Goal: Communication & Community: Participate in discussion

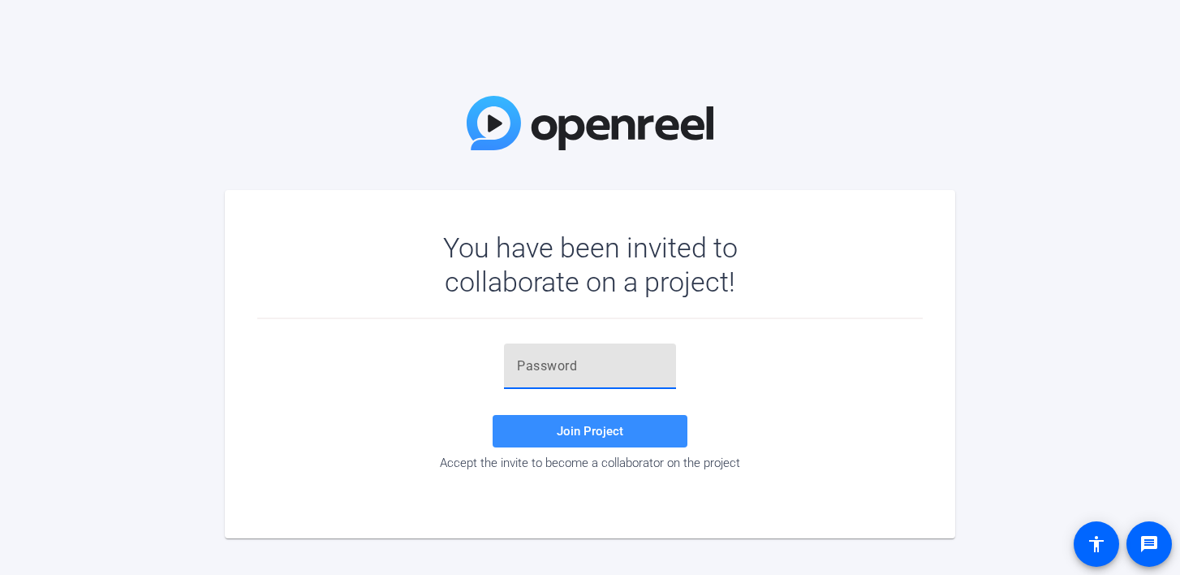
click at [593, 373] on input "text" at bounding box center [590, 365] width 146 height 19
paste input "7;j2Al"
type input "7;j2Al"
click at [746, 392] on div "7;j2Al Join Project Accept the invite to become a collaborator on the project" at bounding box center [590, 406] width 666 height 127
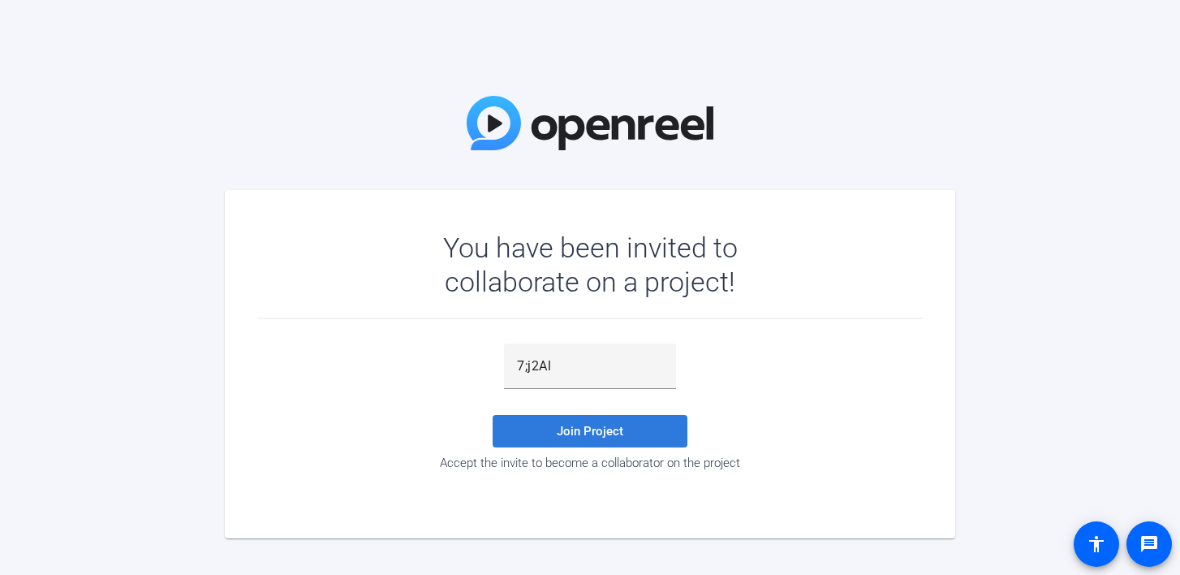
click at [624, 420] on span at bounding box center [590, 431] width 195 height 39
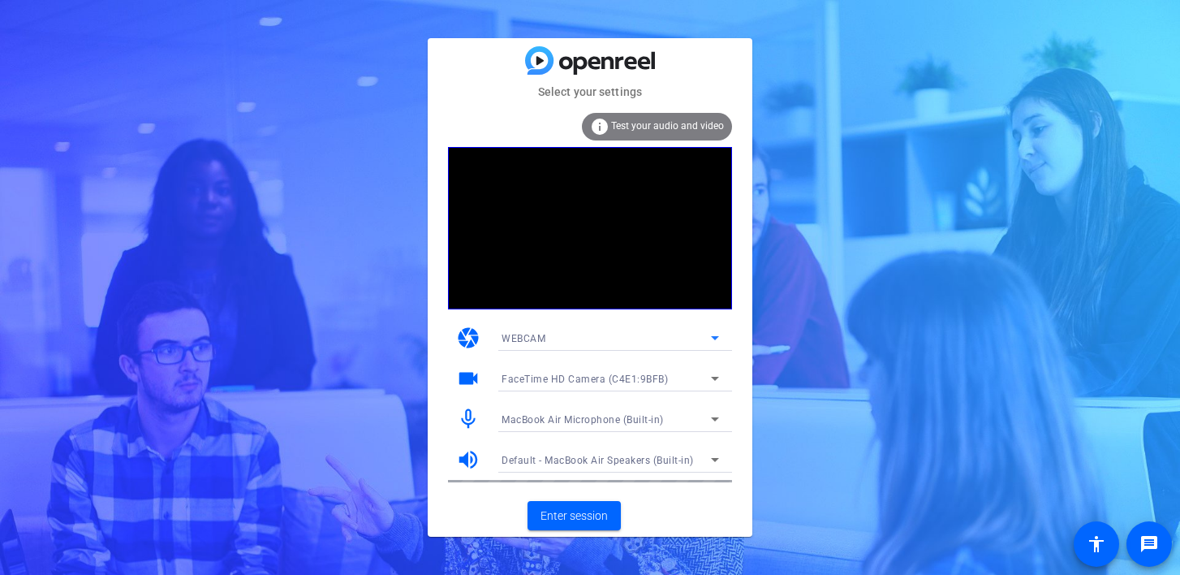
click at [711, 337] on icon at bounding box center [714, 337] width 19 height 19
click at [661, 326] on div at bounding box center [590, 287] width 1180 height 575
drag, startPoint x: 568, startPoint y: 520, endPoint x: 463, endPoint y: 505, distance: 106.5
click at [463, 505] on mat-card-actions "Enter session" at bounding box center [590, 515] width 325 height 42
drag, startPoint x: 587, startPoint y: 510, endPoint x: 470, endPoint y: 510, distance: 116.9
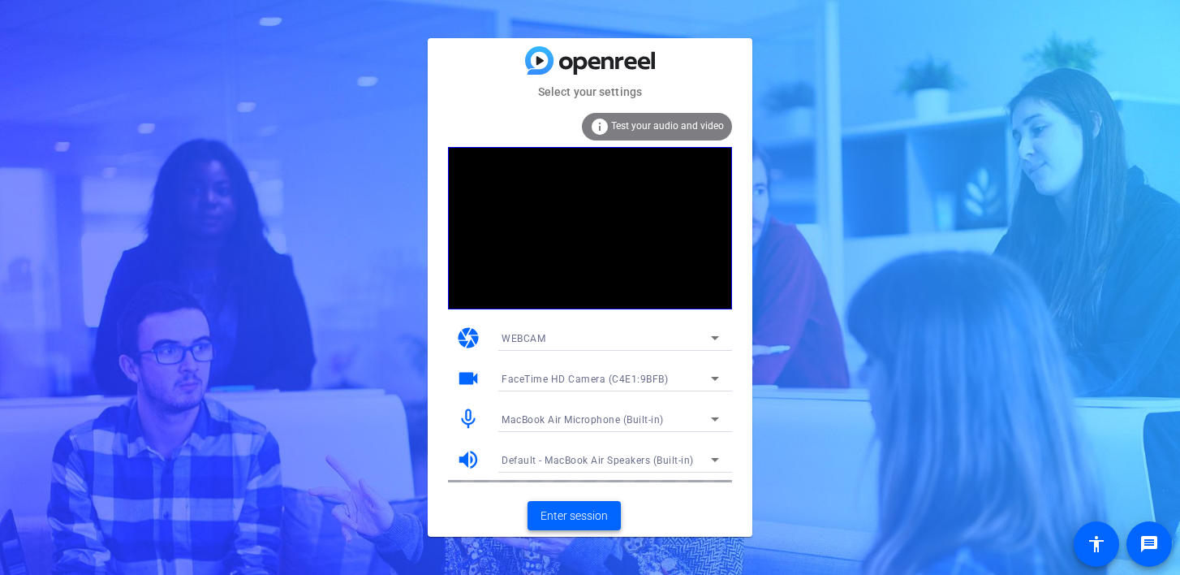
click at [470, 510] on mat-card-actions "Enter session" at bounding box center [590, 515] width 325 height 42
click at [584, 520] on span "Enter session" at bounding box center [574, 515] width 67 height 17
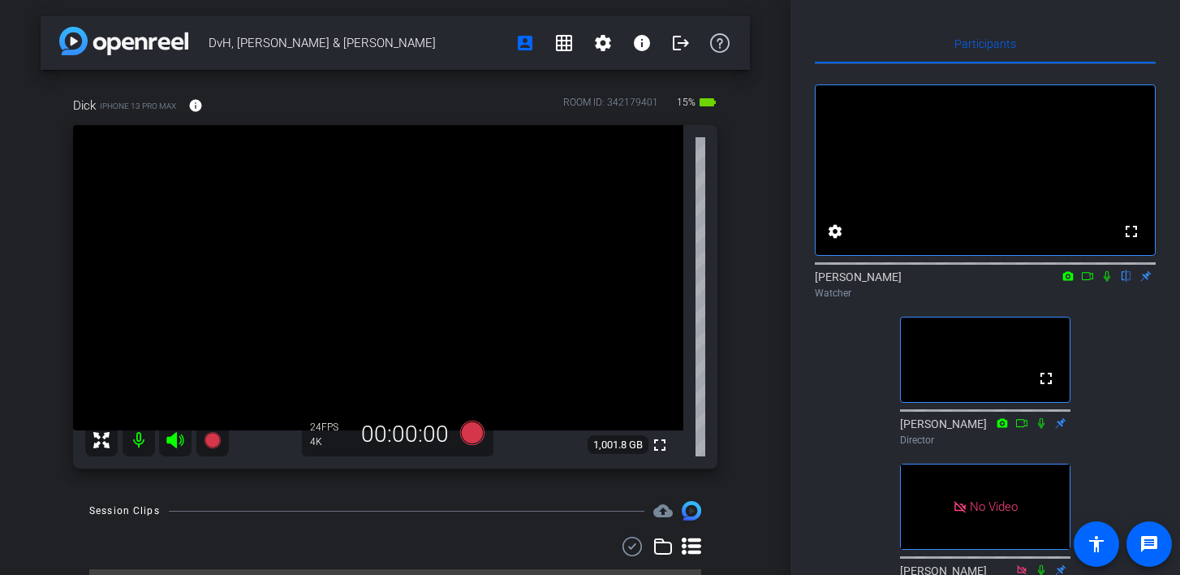
click at [1086, 282] on icon at bounding box center [1087, 275] width 13 height 11
click at [1123, 282] on icon at bounding box center [1126, 275] width 13 height 11
click at [989, 45] on span "Participants" at bounding box center [986, 43] width 62 height 11
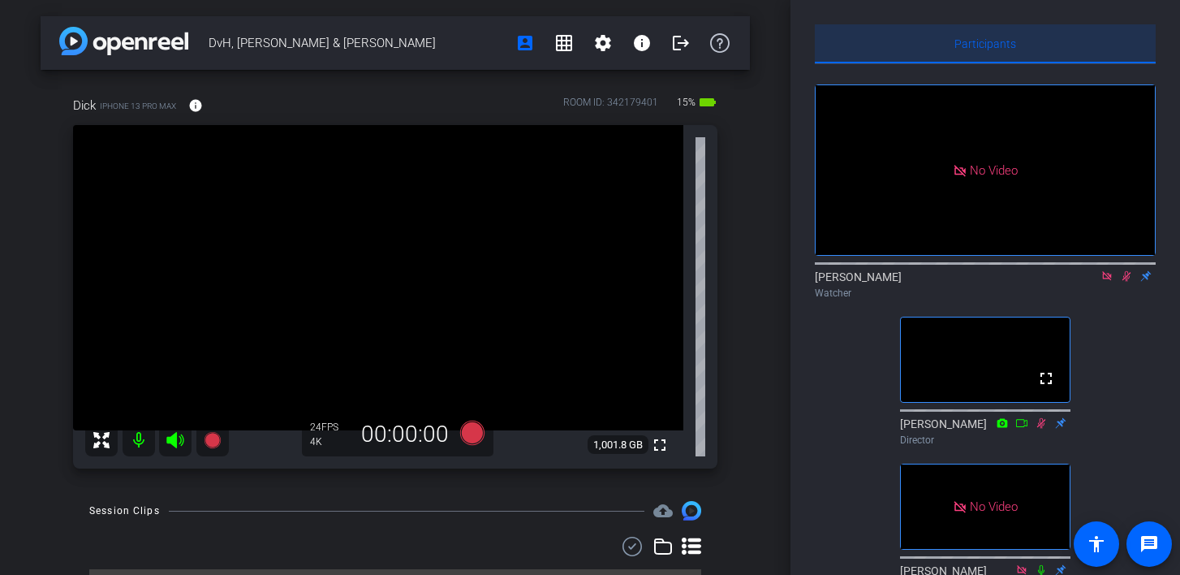
click at [989, 45] on span "Participants" at bounding box center [986, 43] width 62 height 11
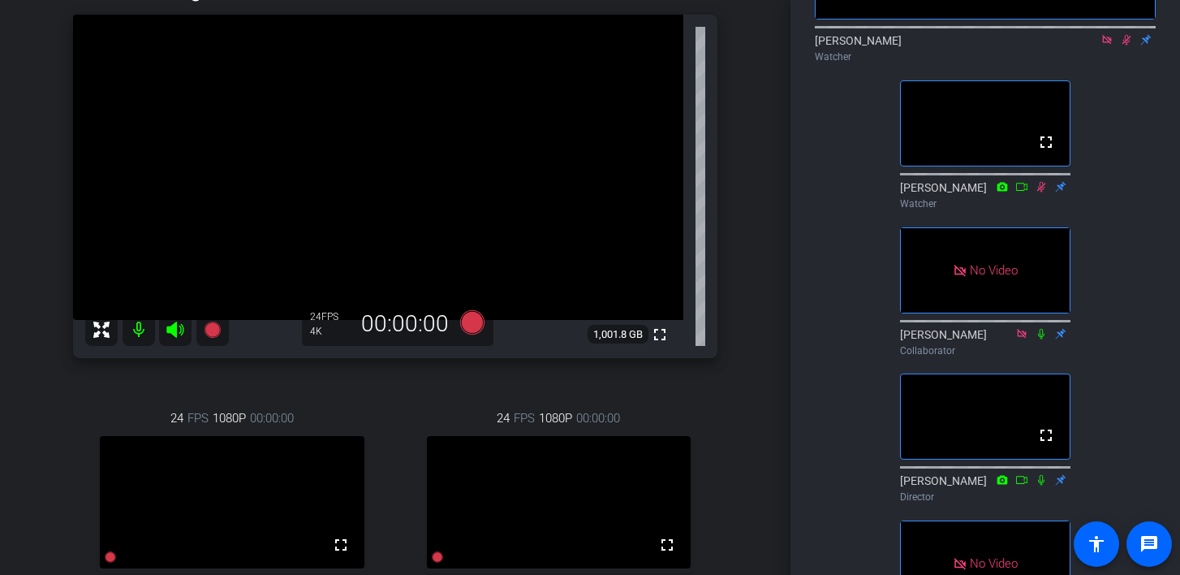
scroll to position [116, 0]
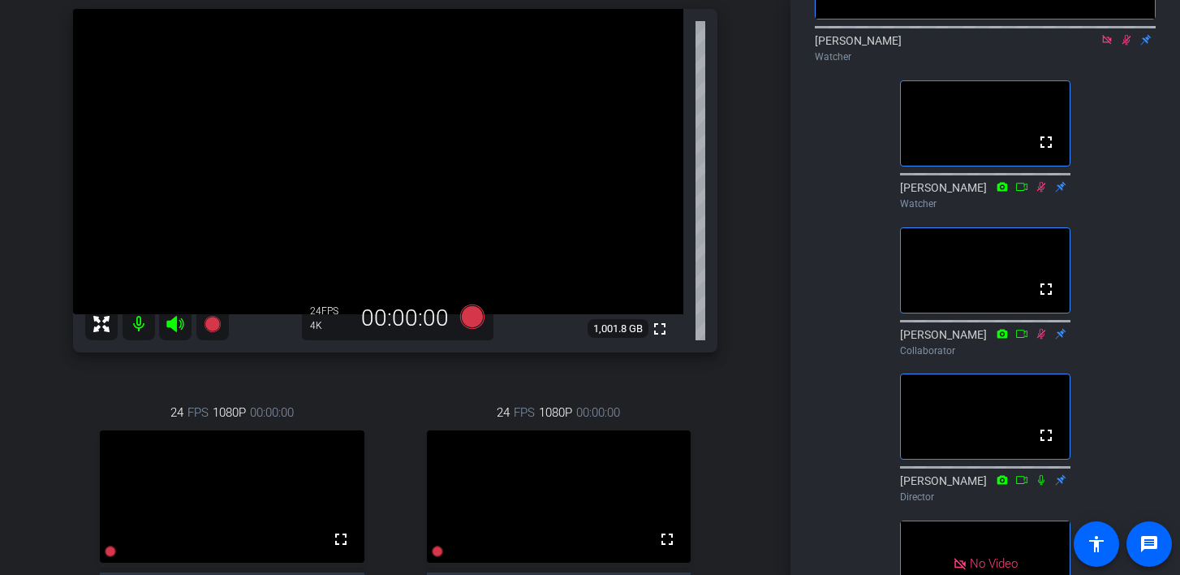
click at [54, 189] on div "Dick iPhone 13 Pro Max info ROOM ID: 342179401 30% battery_std fullscreen 1,001…" at bounding box center [395, 326] width 709 height 744
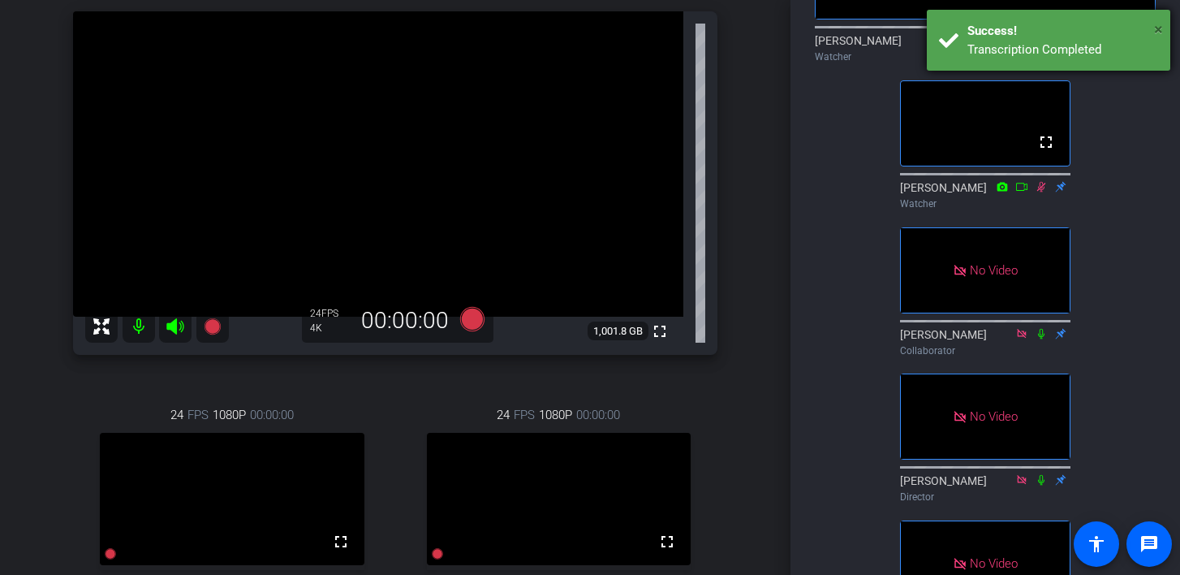
click at [1156, 28] on span "×" at bounding box center [1158, 28] width 9 height 19
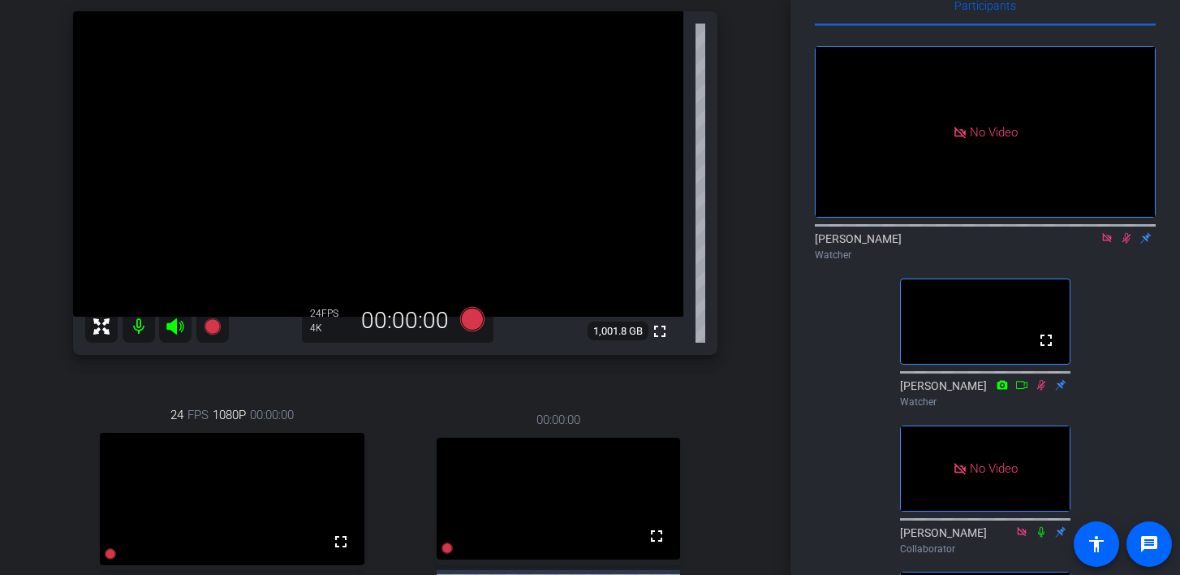
scroll to position [37, 0]
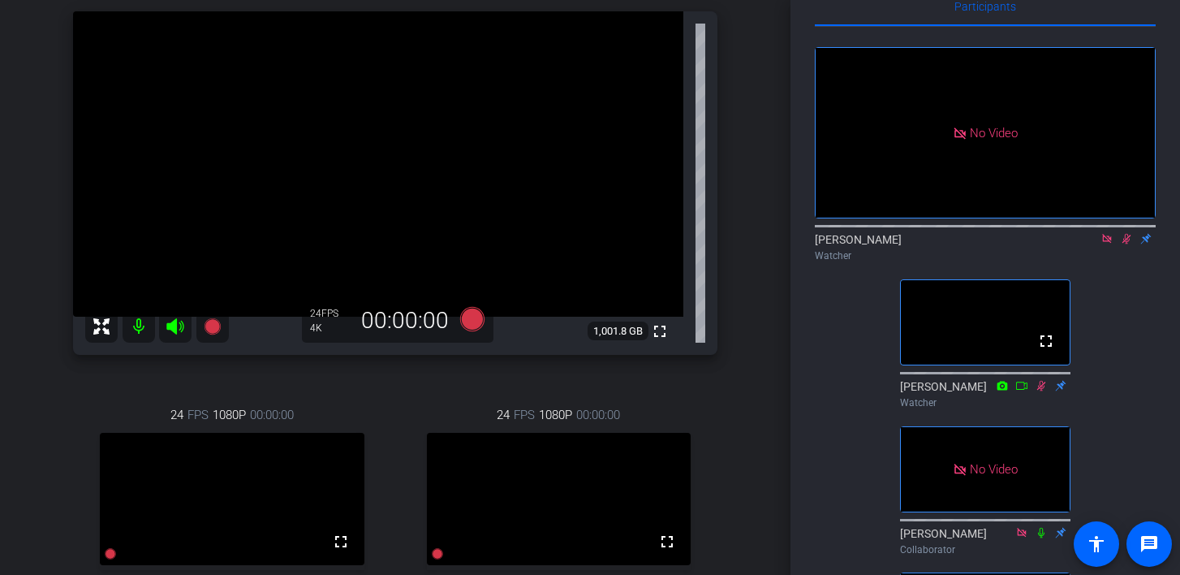
click at [1124, 244] on icon at bounding box center [1127, 239] width 9 height 11
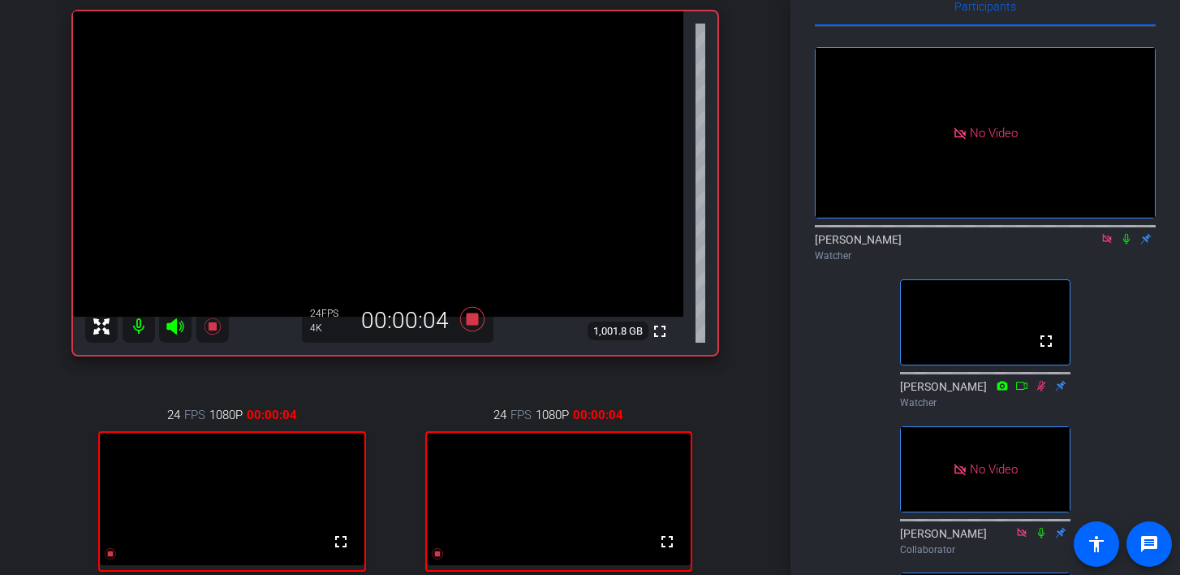
click at [1123, 244] on icon at bounding box center [1126, 238] width 13 height 11
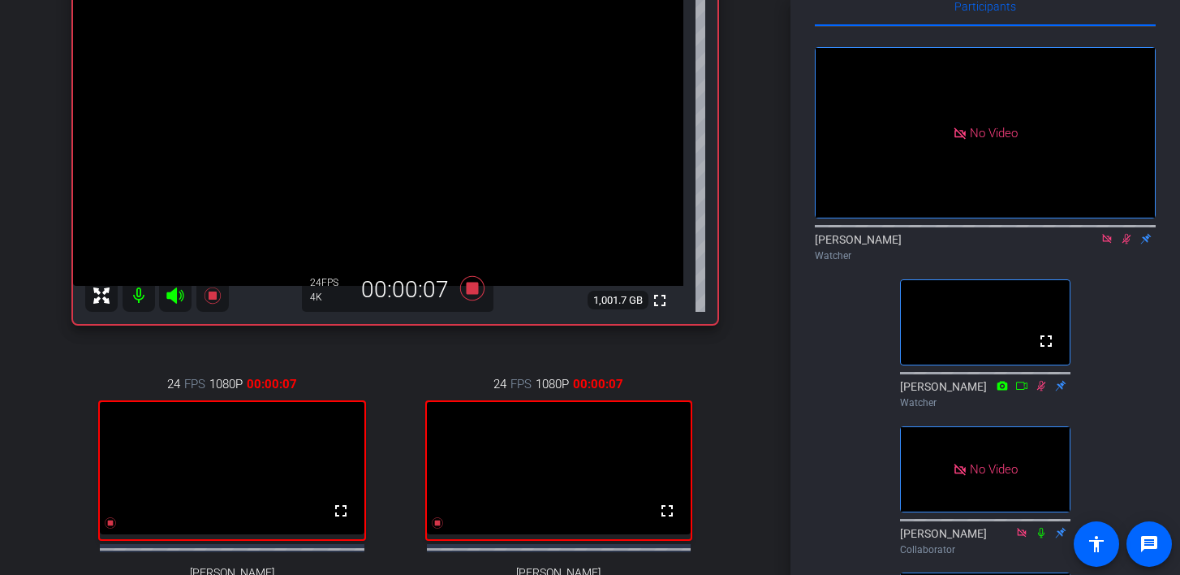
scroll to position [144, 0]
click at [1128, 244] on icon at bounding box center [1127, 239] width 9 height 11
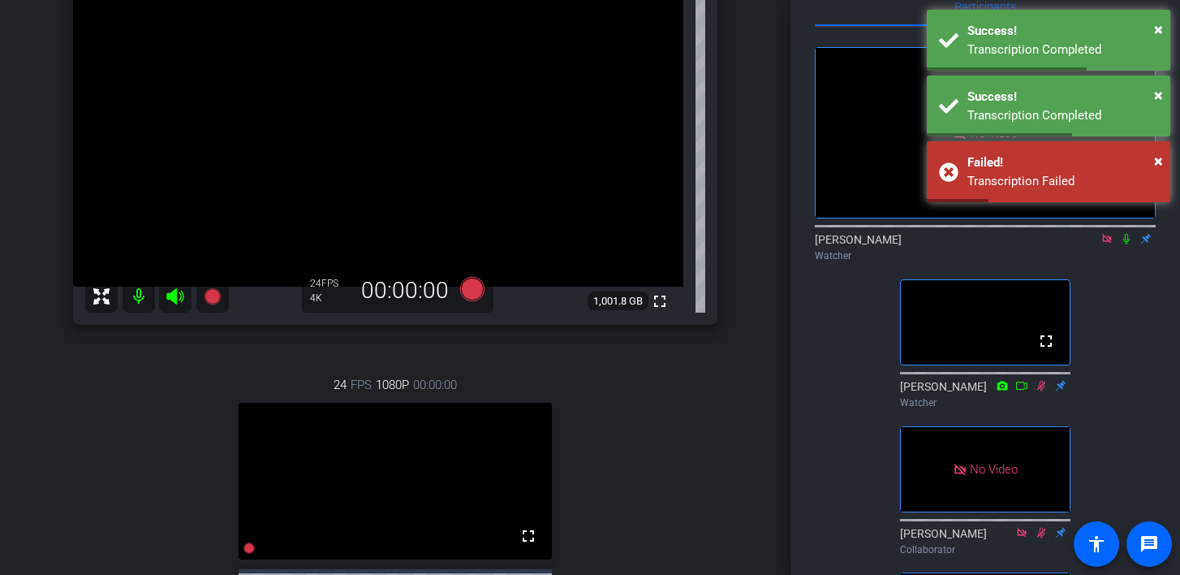
click at [1128, 244] on icon at bounding box center [1126, 239] width 6 height 11
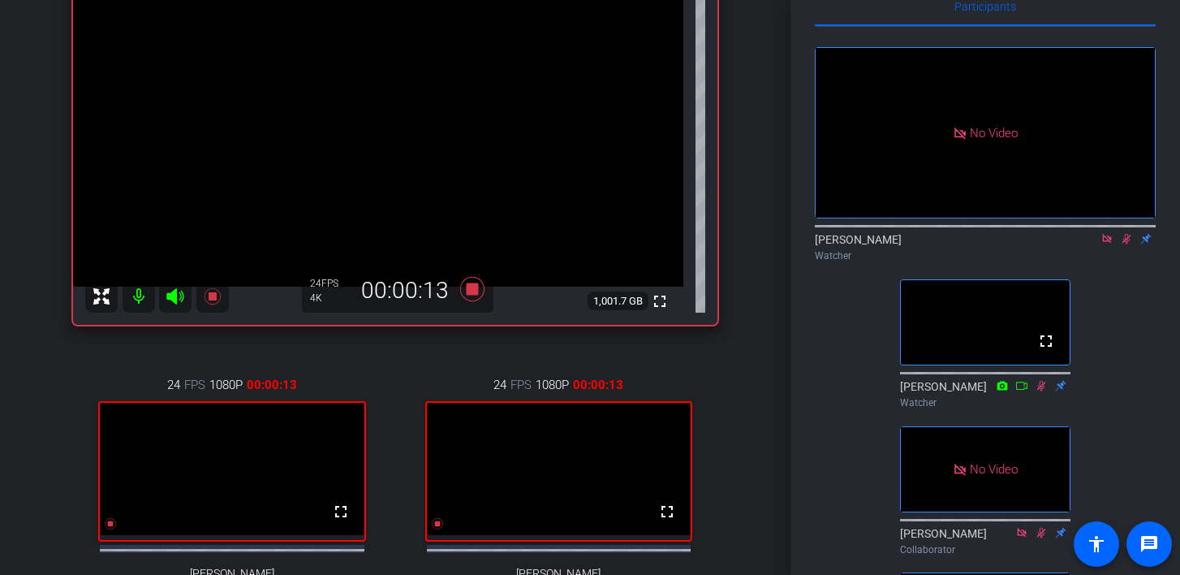
click at [1128, 244] on icon at bounding box center [1126, 238] width 13 height 11
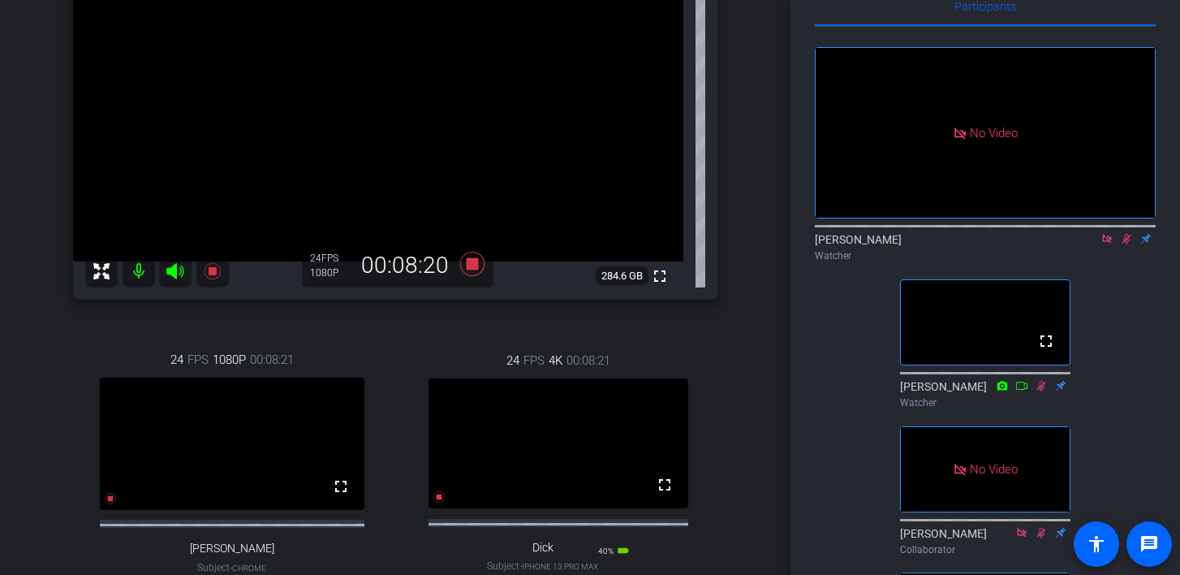
scroll to position [174, 0]
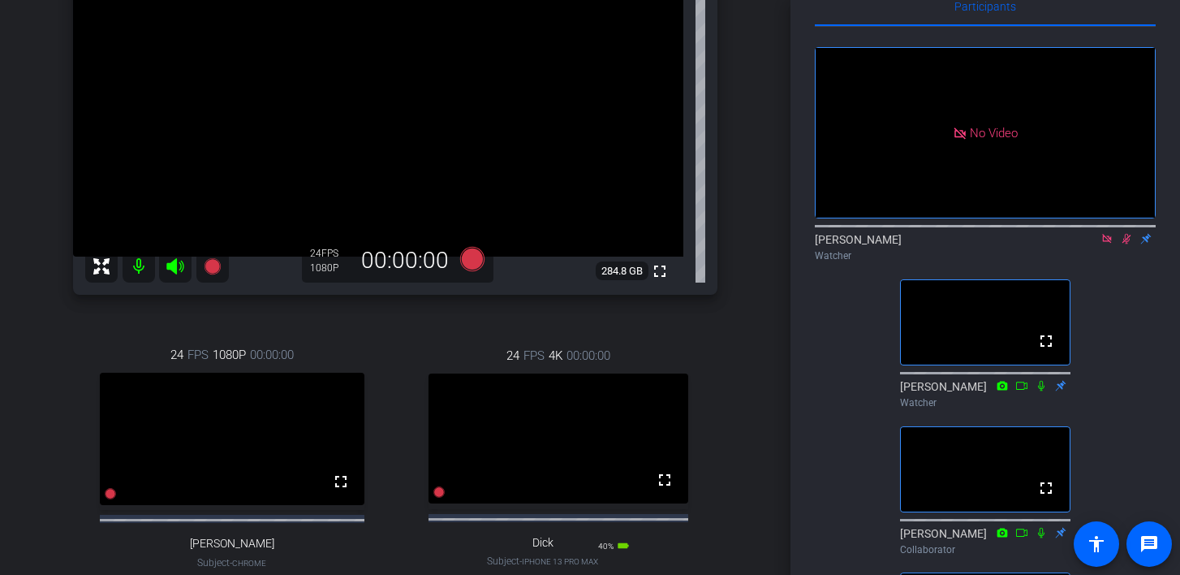
click at [1127, 244] on icon at bounding box center [1126, 238] width 13 height 11
click at [1127, 244] on icon at bounding box center [1126, 239] width 6 height 11
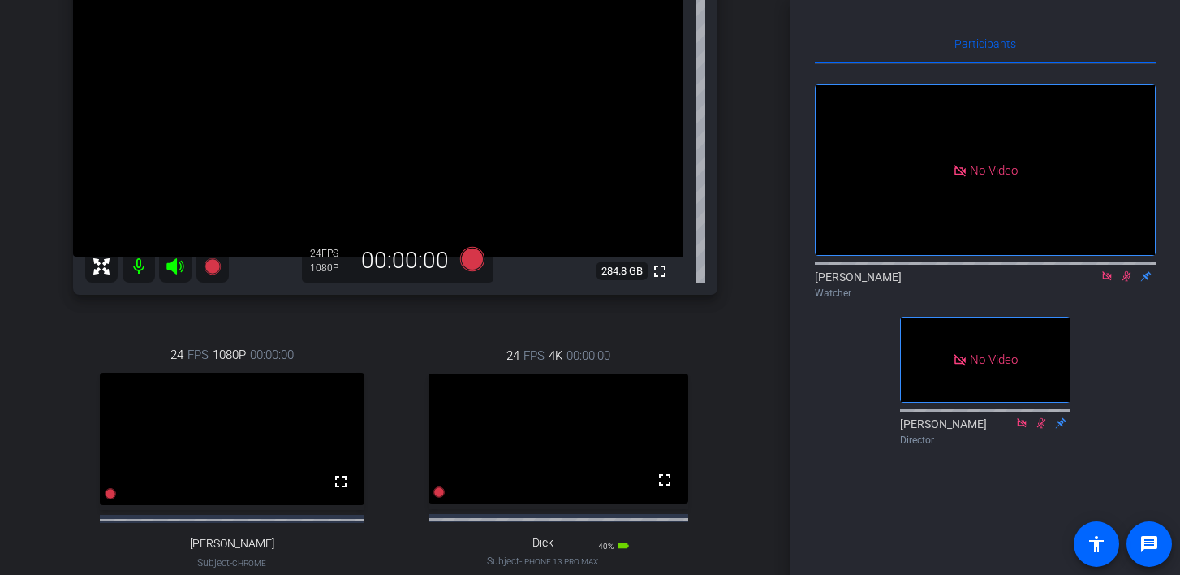
scroll to position [0, 0]
click at [1127, 282] on icon at bounding box center [1126, 275] width 13 height 11
click at [260, 458] on div "No Video" at bounding box center [232, 439] width 265 height 132
click at [213, 448] on div "No Video" at bounding box center [232, 438] width 65 height 19
